Goal: Task Accomplishment & Management: Manage account settings

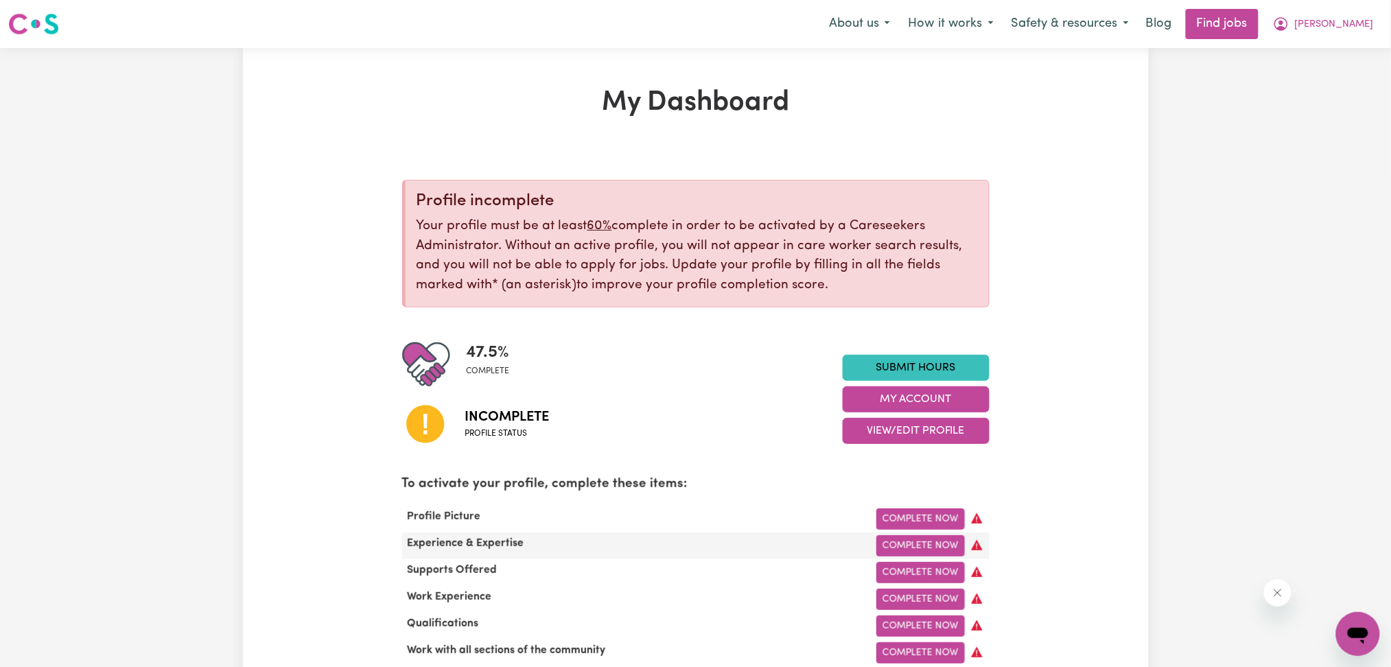
scroll to position [182, 0]
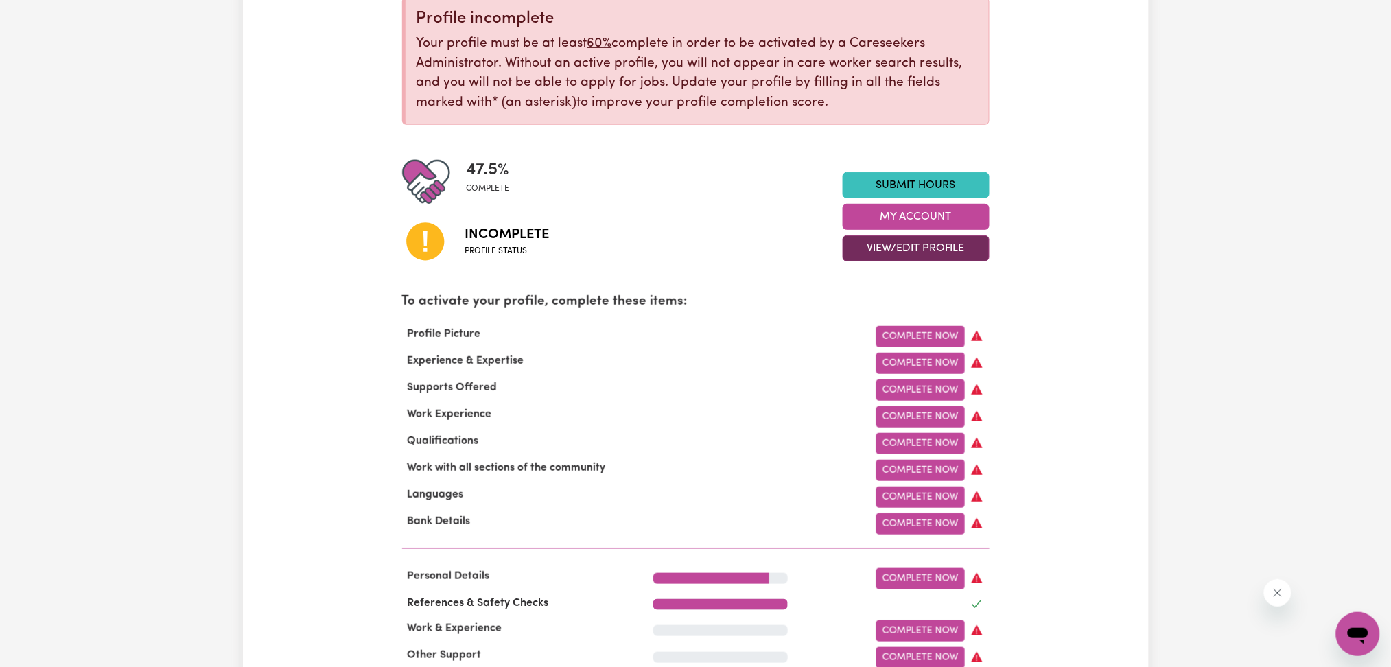
click at [858, 252] on button "View/Edit Profile" at bounding box center [915, 248] width 147 height 26
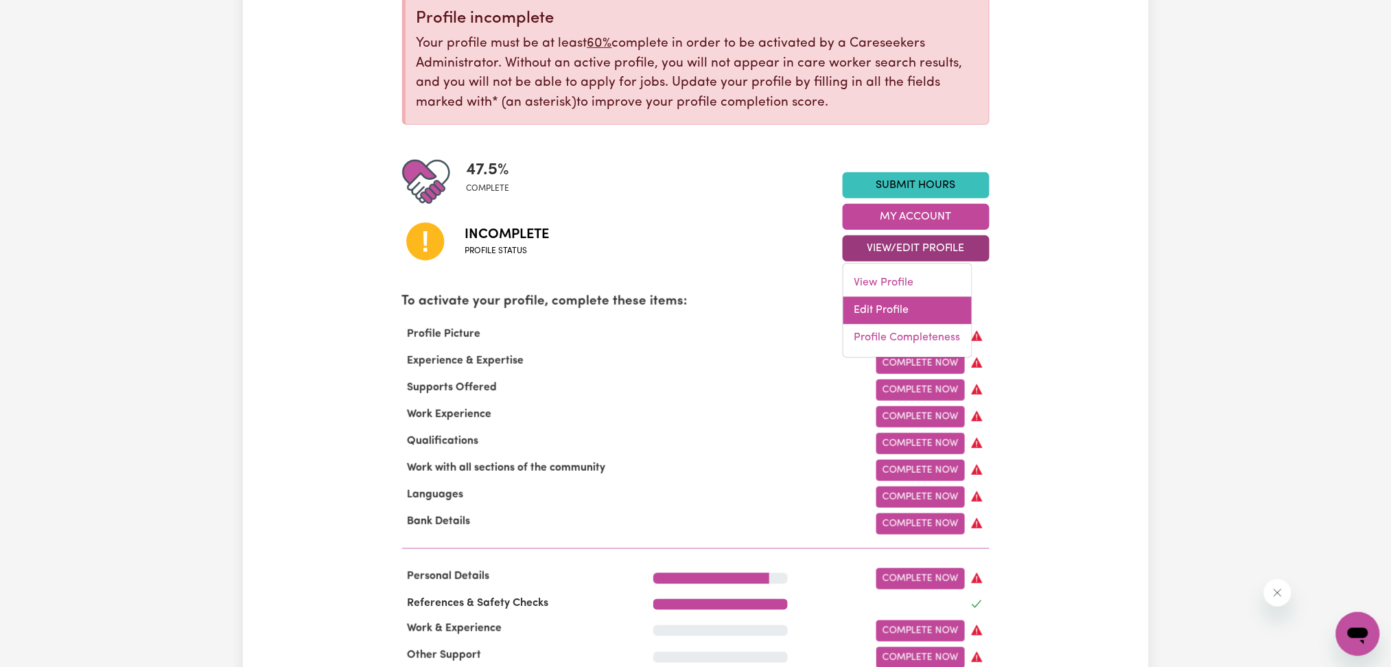
click at [849, 311] on link "Edit Profile" at bounding box center [907, 310] width 128 height 27
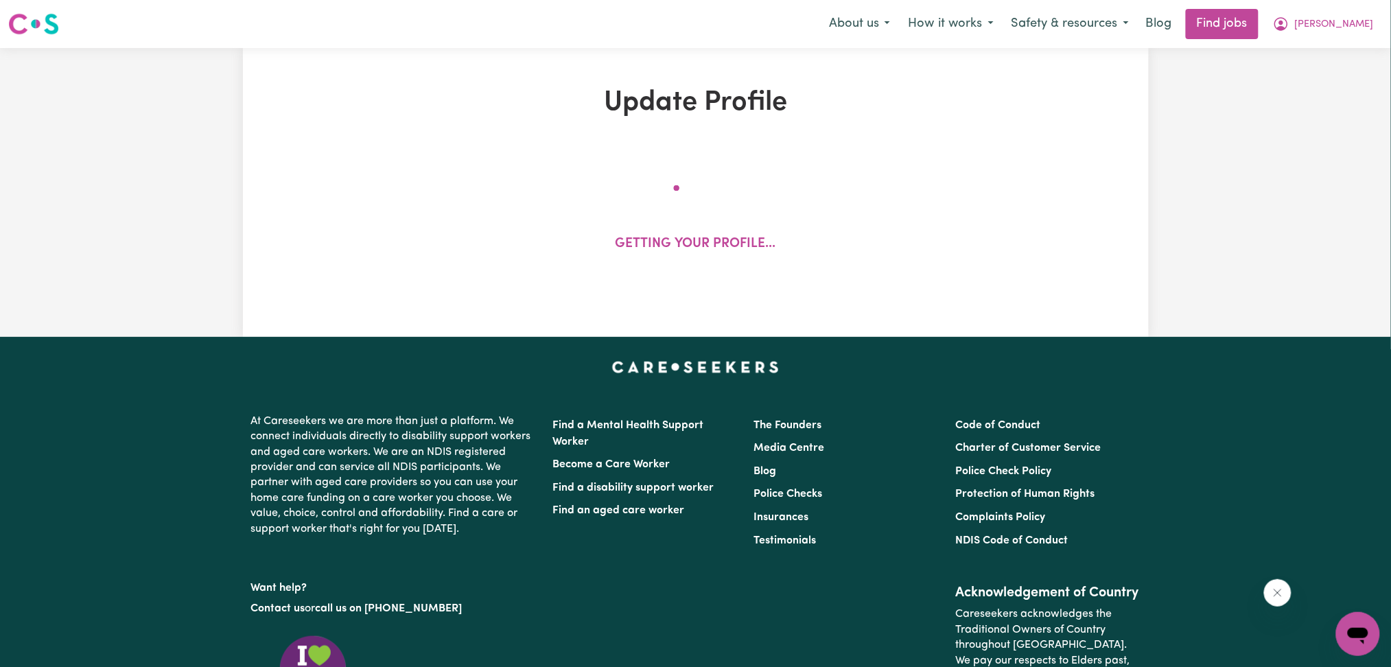
select select "[DEMOGRAPHIC_DATA]"
select select "Australian PR"
select select "Studying a healthcare related degree or qualification"
select select "80"
select select "120"
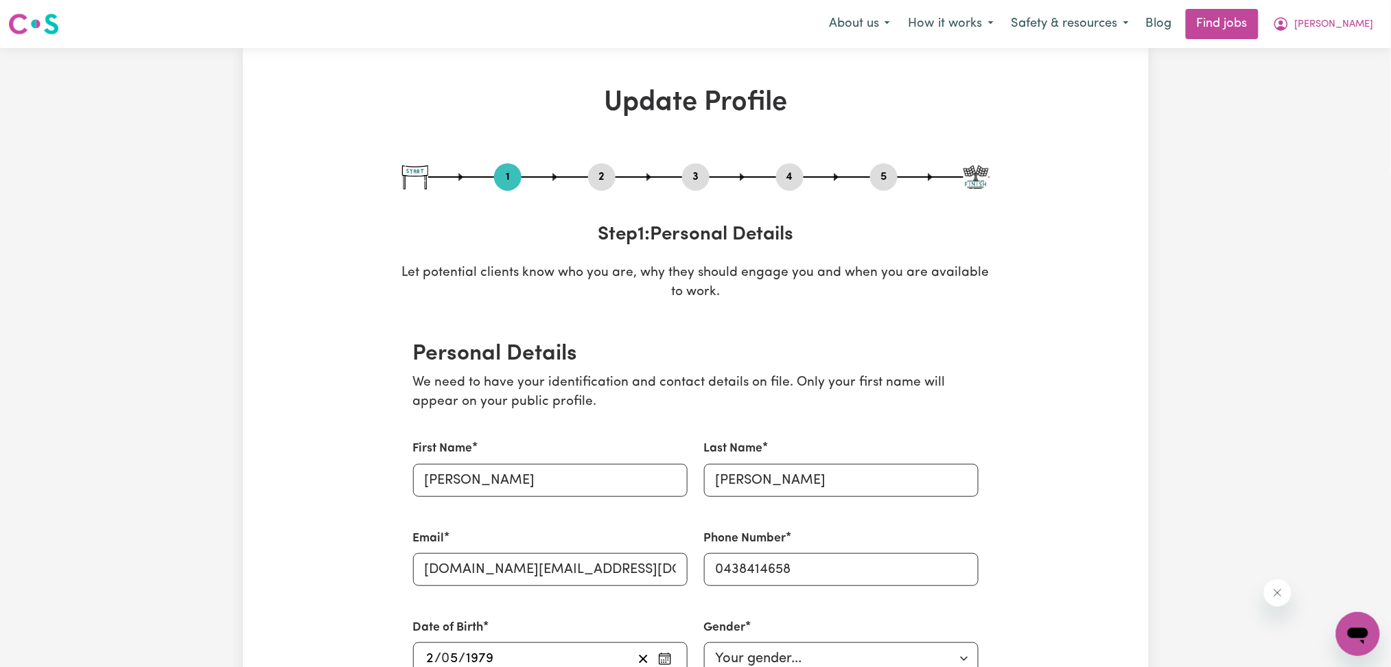
click at [610, 176] on button "2" at bounding box center [601, 177] width 27 height 18
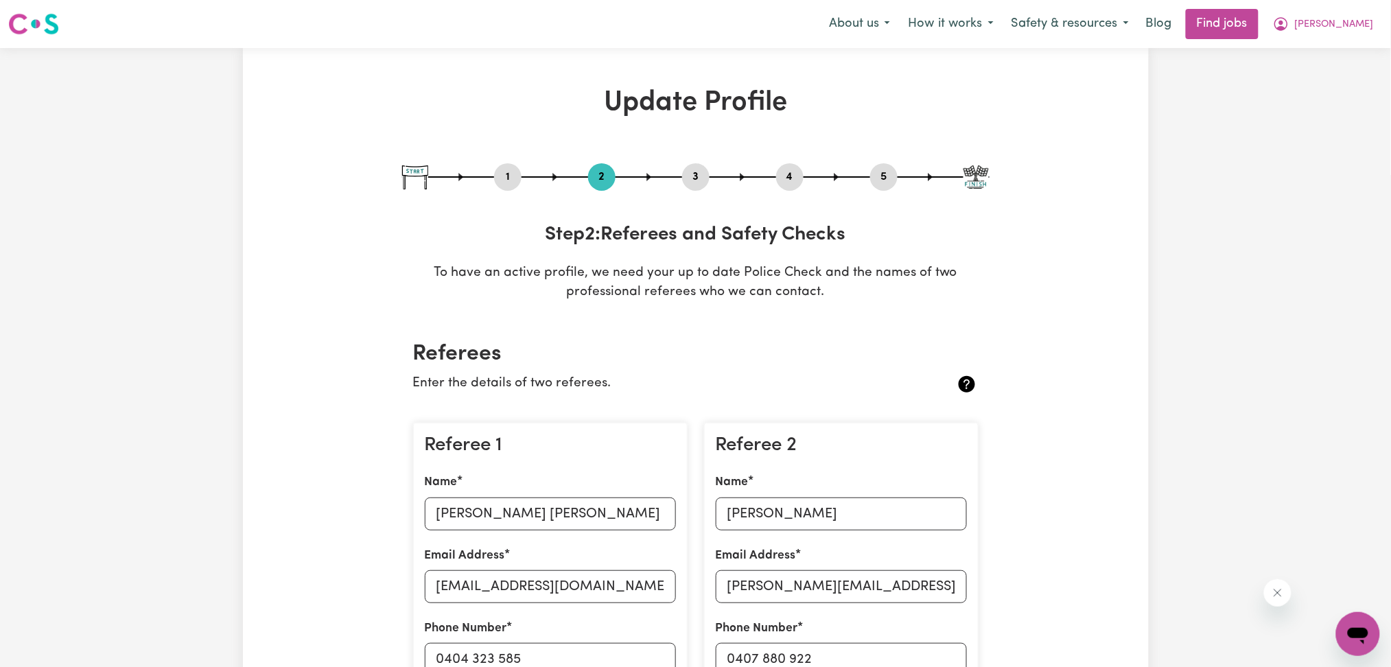
scroll to position [274, 0]
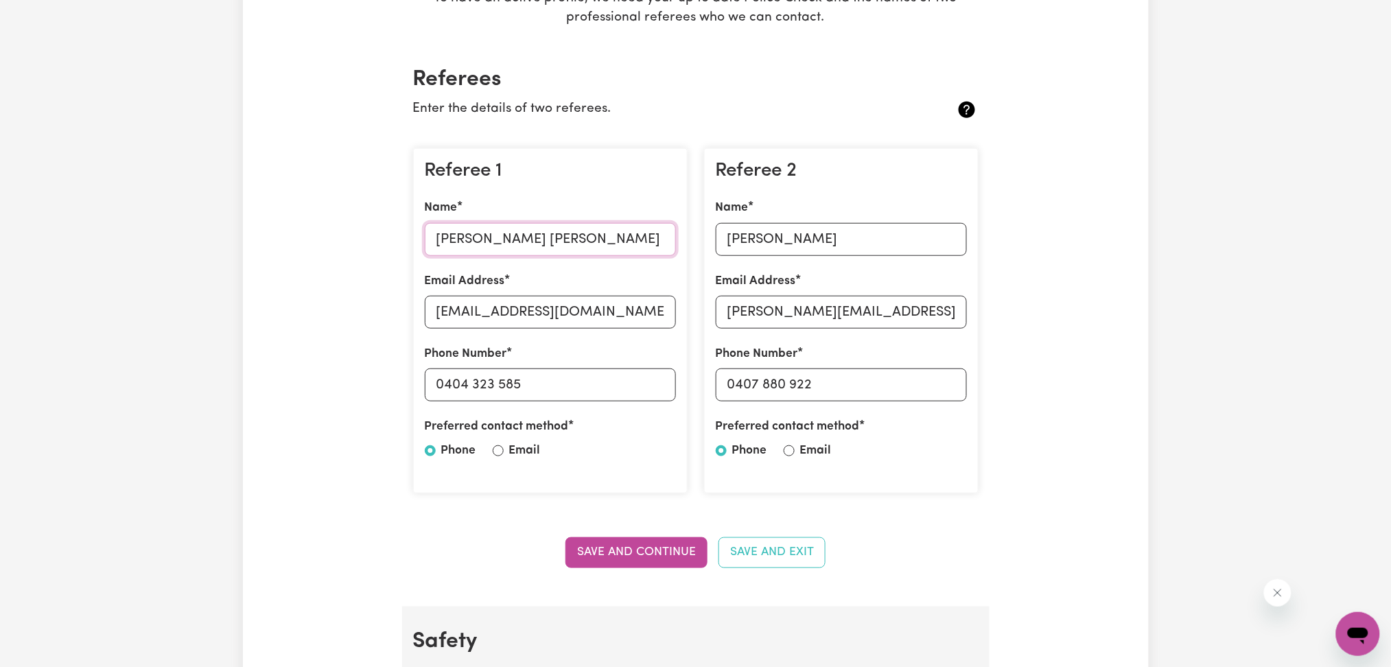
click at [541, 248] on input "[PERSON_NAME] [PERSON_NAME]" at bounding box center [550, 239] width 251 height 33
click at [546, 318] on input "[EMAIL_ADDRESS][DOMAIN_NAME]" at bounding box center [550, 312] width 251 height 33
click at [450, 379] on input "0404 323 585" at bounding box center [550, 384] width 251 height 33
drag, startPoint x: 447, startPoint y: 379, endPoint x: 604, endPoint y: 375, distance: 157.8
click at [604, 375] on input "0404 323 585" at bounding box center [550, 384] width 251 height 33
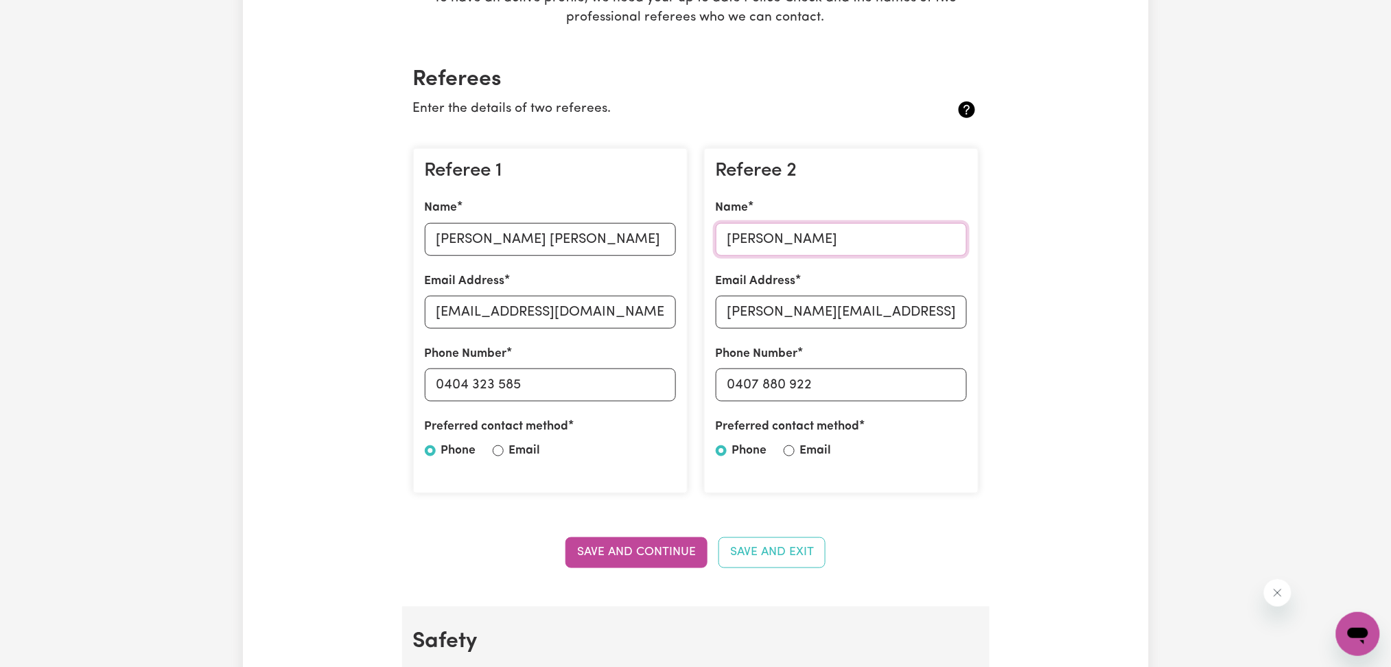
click at [818, 226] on input "[PERSON_NAME]" at bounding box center [841, 239] width 251 height 33
click at [815, 305] on input "[PERSON_NAME][EMAIL_ADDRESS][DOMAIN_NAME]" at bounding box center [841, 312] width 251 height 33
drag, startPoint x: 734, startPoint y: 385, endPoint x: 1005, endPoint y: 383, distance: 271.0
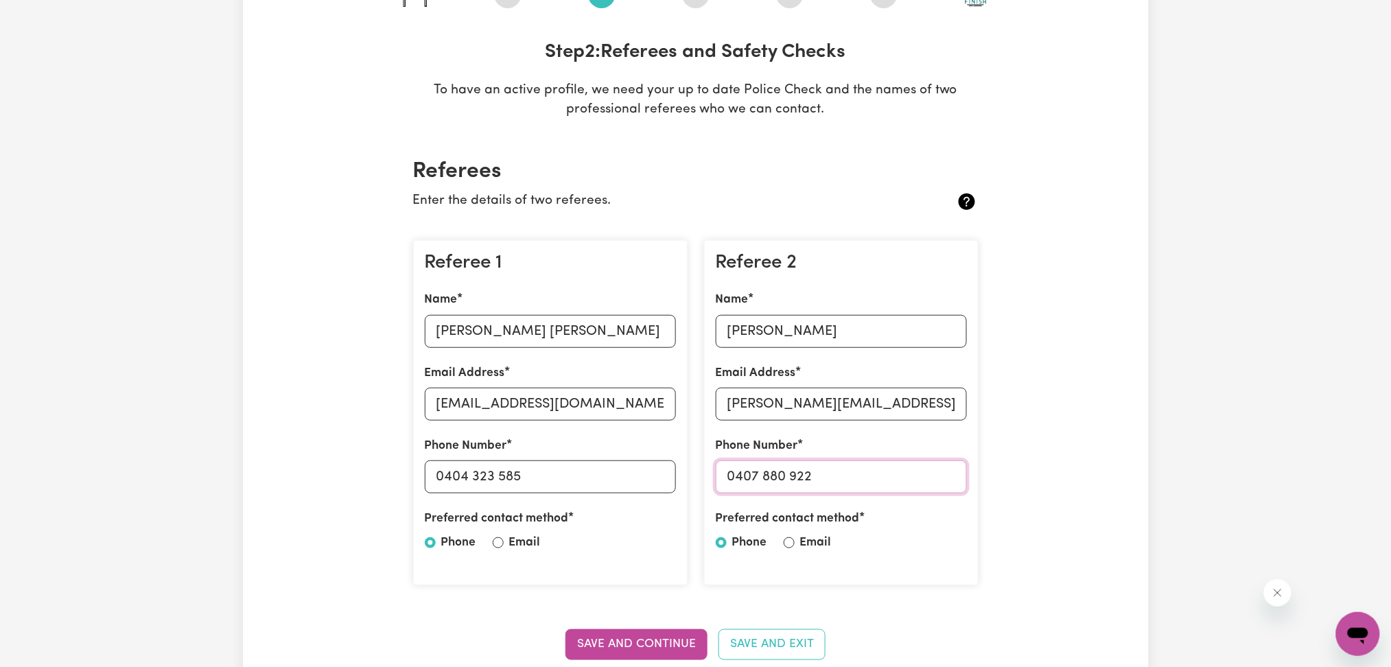
scroll to position [91, 0]
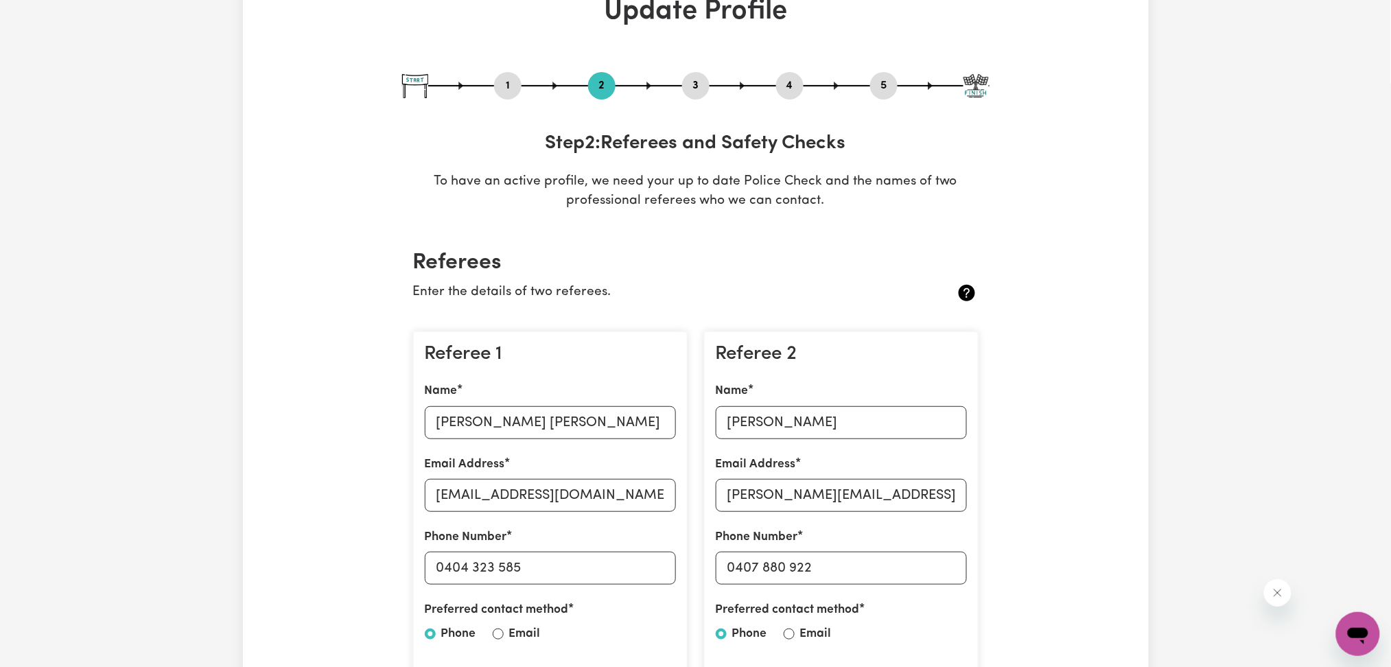
click at [880, 86] on button "5" at bounding box center [883, 86] width 27 height 18
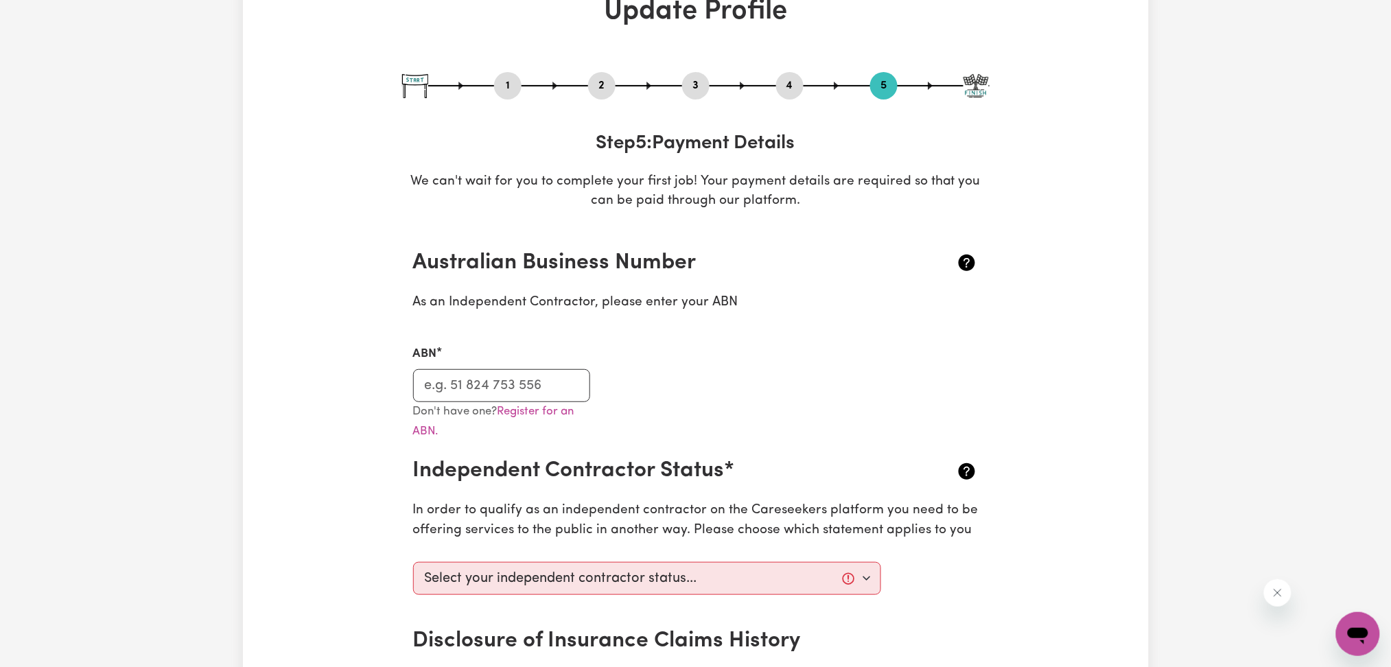
scroll to position [0, 0]
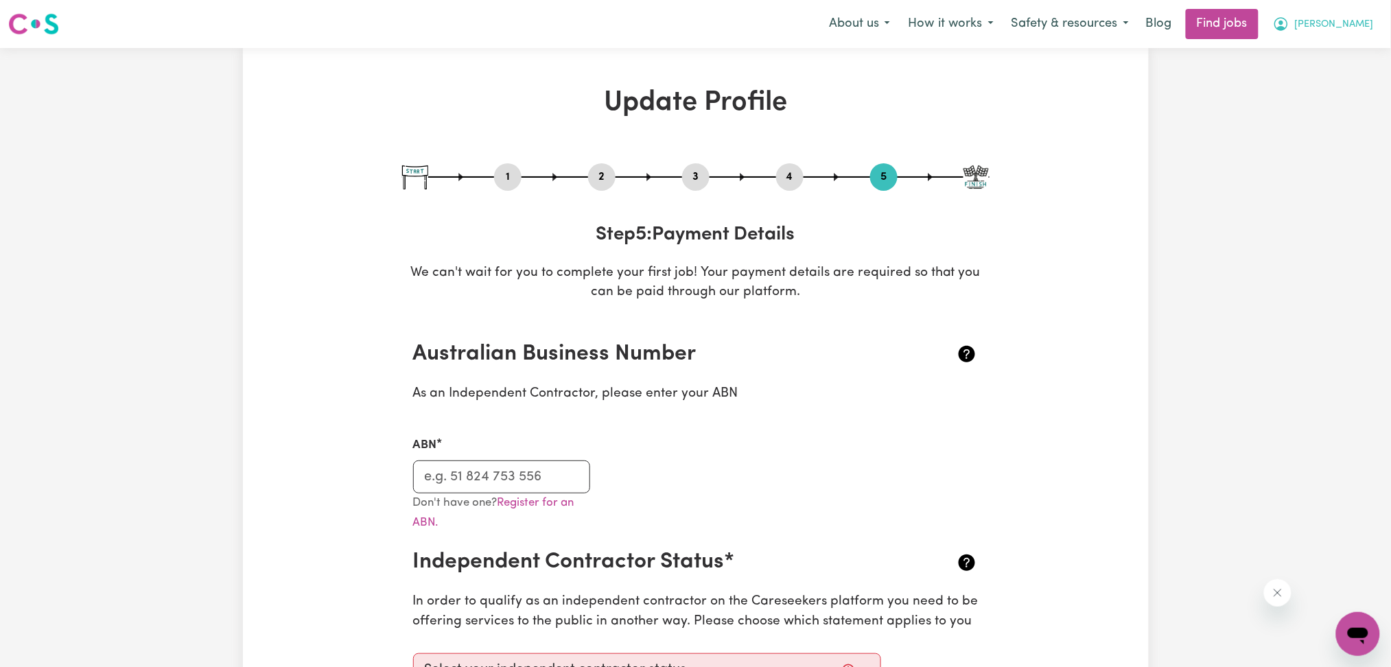
click at [1289, 25] on icon "My Account" at bounding box center [1281, 24] width 16 height 16
click at [1316, 106] on link "Logout" at bounding box center [1327, 105] width 108 height 26
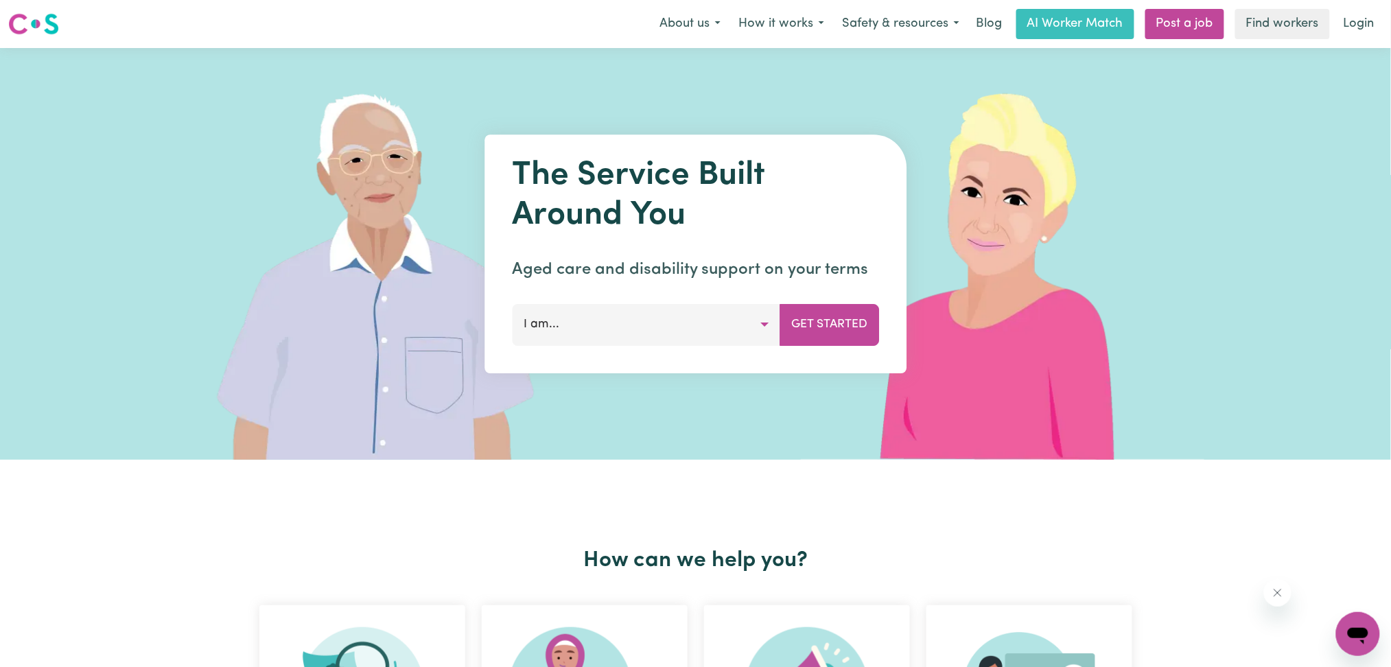
click at [1362, 18] on link "Login" at bounding box center [1358, 24] width 47 height 30
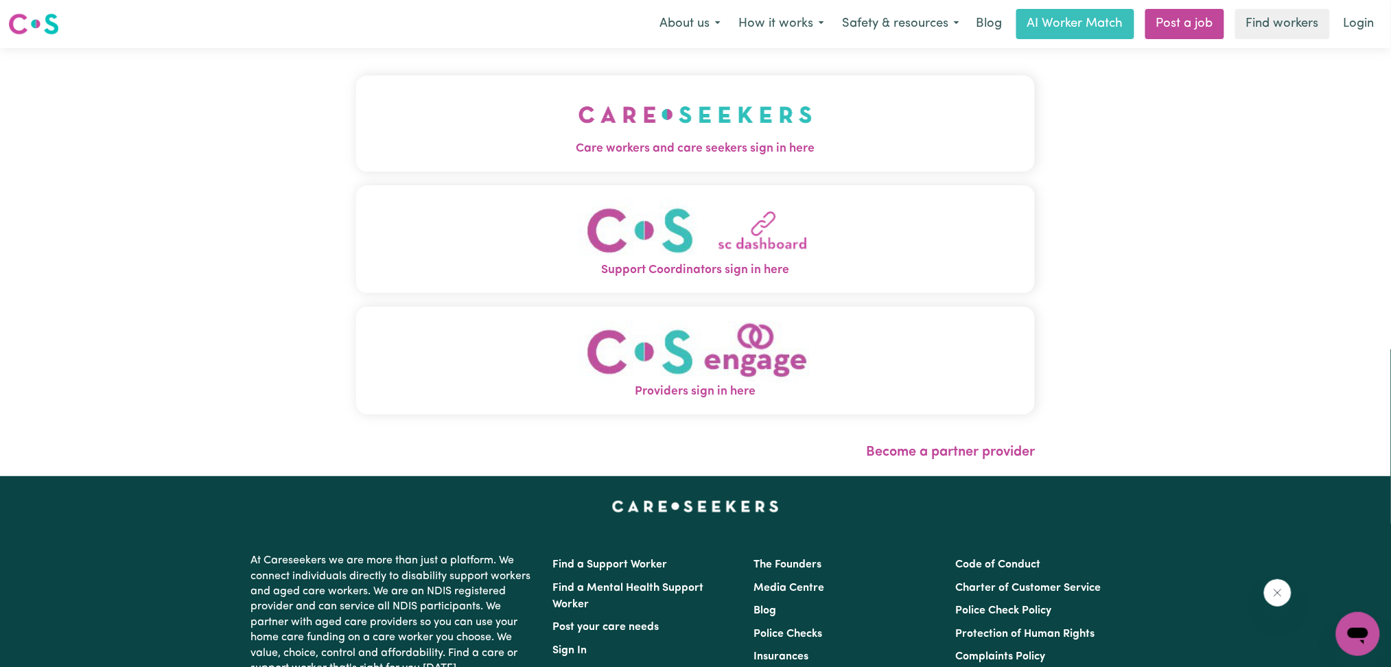
click at [602, 136] on button "Care workers and care seekers sign in here" at bounding box center [695, 123] width 679 height 96
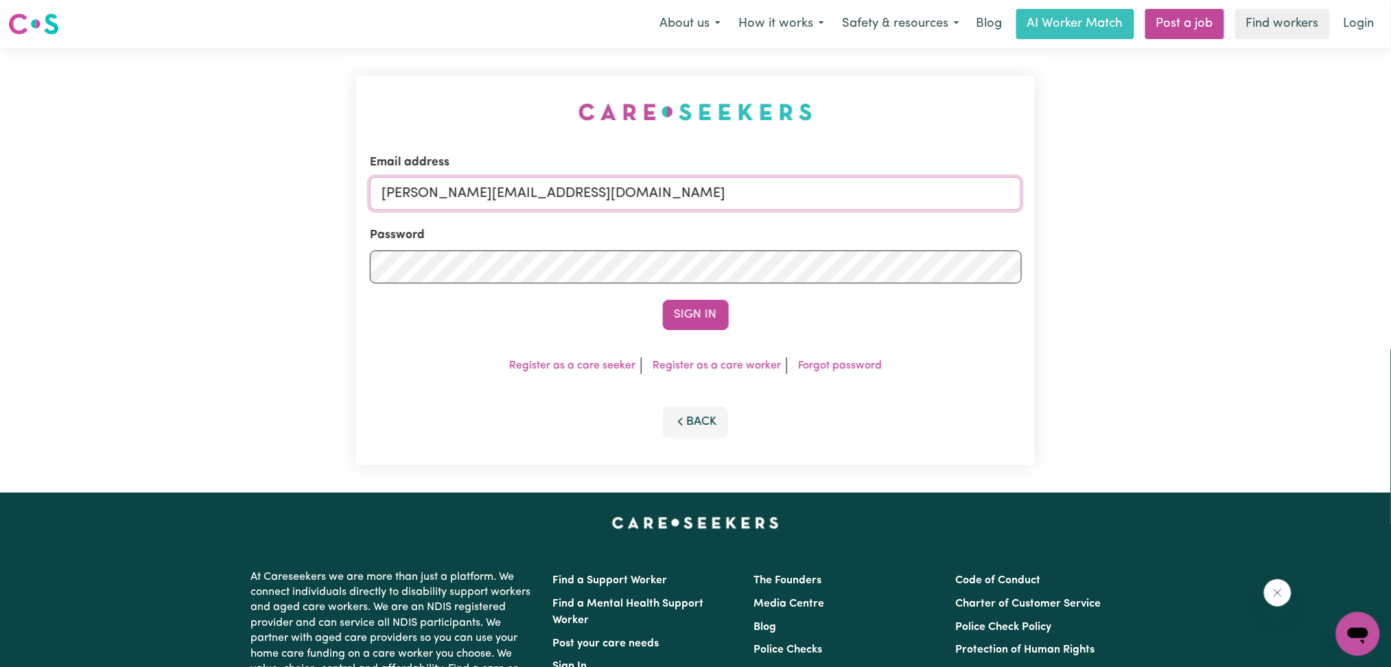
click at [572, 198] on input "[PERSON_NAME][EMAIL_ADDRESS][DOMAIN_NAME]" at bounding box center [696, 193] width 652 height 33
drag, startPoint x: 457, startPoint y: 188, endPoint x: 928, endPoint y: 188, distance: 471.3
click at [923, 188] on input "Superuser~[EMAIL_ADDRESS][DOMAIN_NAME]" at bounding box center [696, 193] width 652 height 33
type input "Superuser~[EMAIL_ADDRESS][DOMAIN_NAME]"
click at [663, 300] on button "Sign In" at bounding box center [696, 315] width 66 height 30
